Goal: Task Accomplishment & Management: Manage account settings

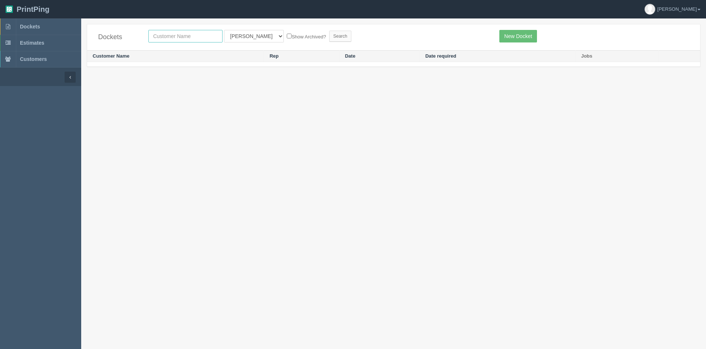
click at [167, 34] on input "text" at bounding box center [185, 36] width 74 height 13
click at [35, 39] on link "Estimates" at bounding box center [40, 43] width 81 height 16
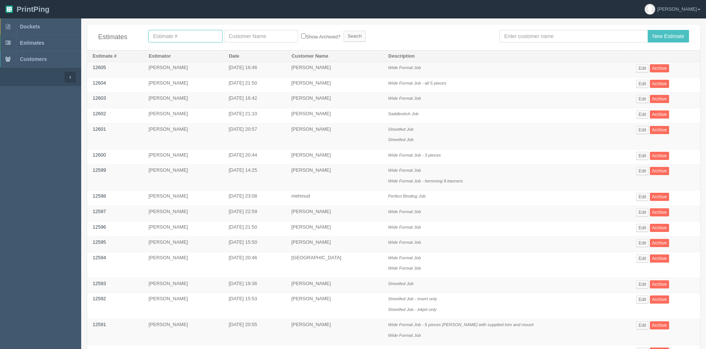
click at [177, 38] on input "text" at bounding box center [185, 36] width 74 height 13
type input "12077"
click at [343, 31] on input "Search" at bounding box center [354, 36] width 22 height 11
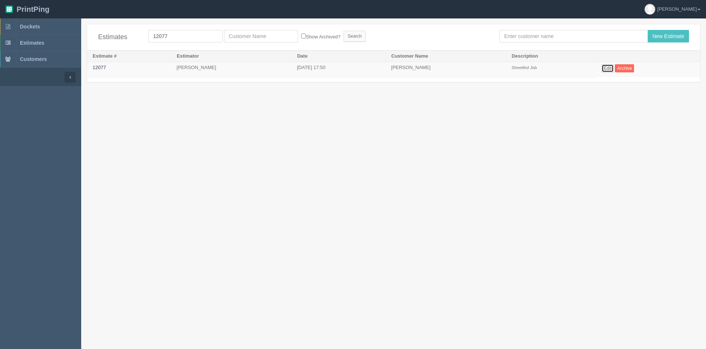
click at [612, 68] on link "Edit" at bounding box center [607, 68] width 12 height 8
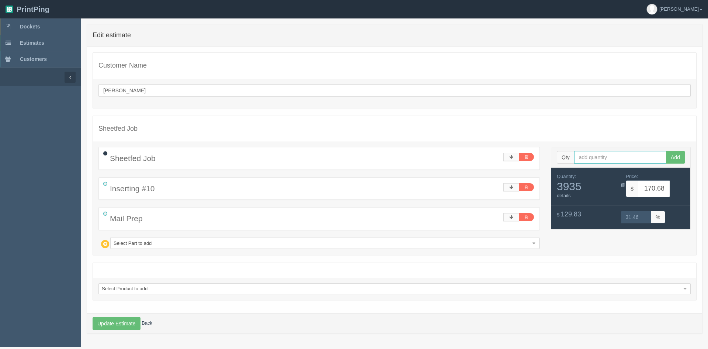
click at [602, 153] on input "text" at bounding box center [620, 157] width 92 height 13
type input "319"
click at [666, 151] on button "Add" at bounding box center [675, 157] width 19 height 13
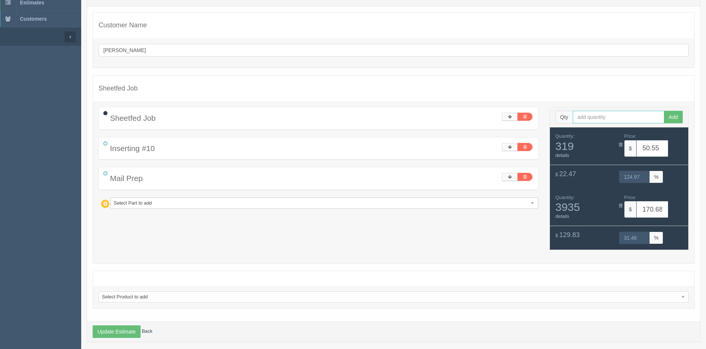
scroll to position [46, 0]
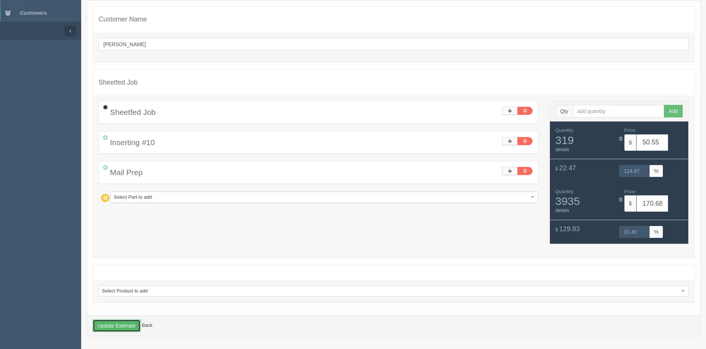
click at [125, 321] on button "Update Estimate" at bounding box center [117, 325] width 48 height 13
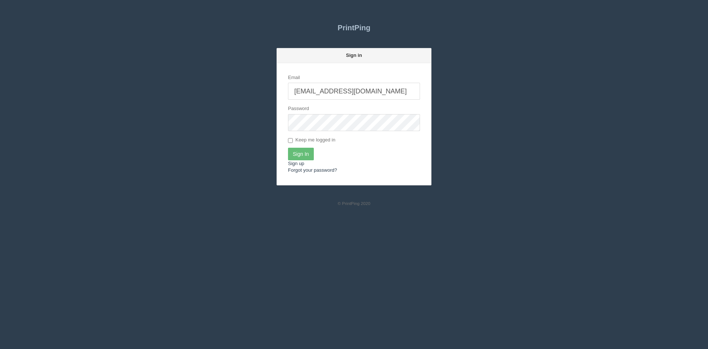
click at [382, 83] on input "[EMAIL_ADDRESS][DOMAIN_NAME]" at bounding box center [354, 91] width 132 height 17
type input "amy@arpmarketing.ca"
click at [303, 153] on input "Sign In" at bounding box center [301, 154] width 26 height 13
